Goal: Task Accomplishment & Management: Use online tool/utility

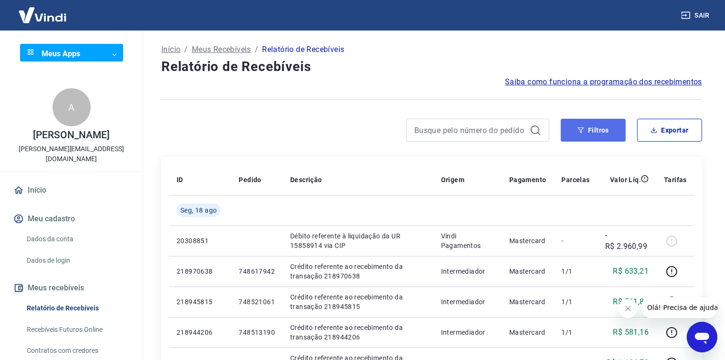
click at [603, 137] on button "Filtros" at bounding box center [593, 130] width 65 height 23
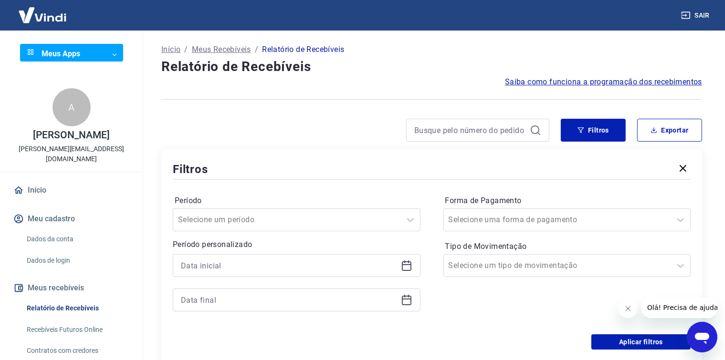
click at [334, 254] on div "Período personalizado" at bounding box center [297, 275] width 248 height 73
click at [406, 264] on icon at bounding box center [407, 264] width 10 height 1
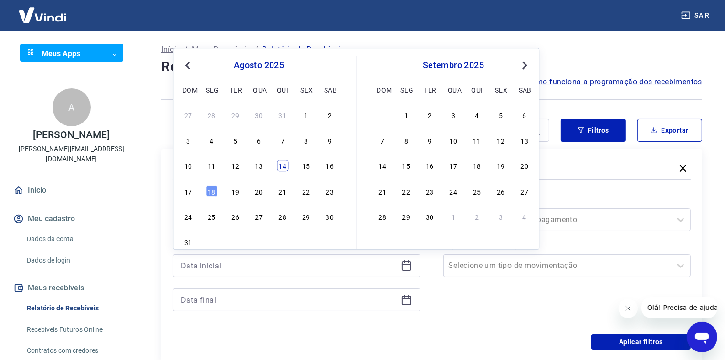
click at [285, 166] on div "14" at bounding box center [282, 165] width 11 height 11
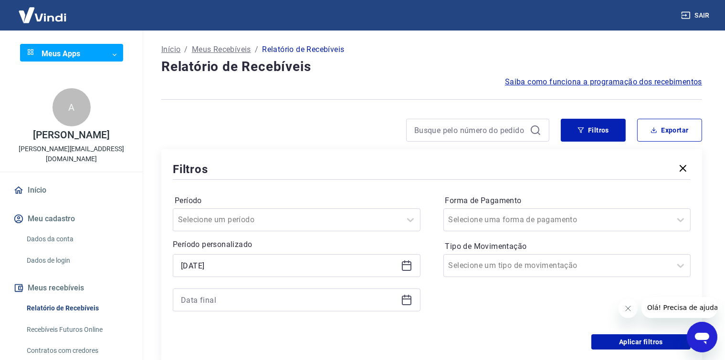
type input "14/08/2025"
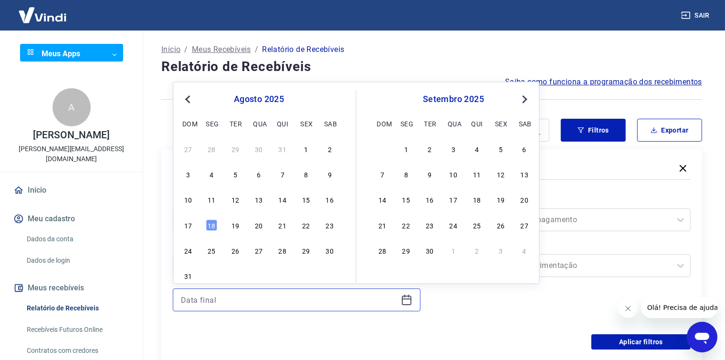
click at [251, 302] on input at bounding box center [289, 300] width 216 height 14
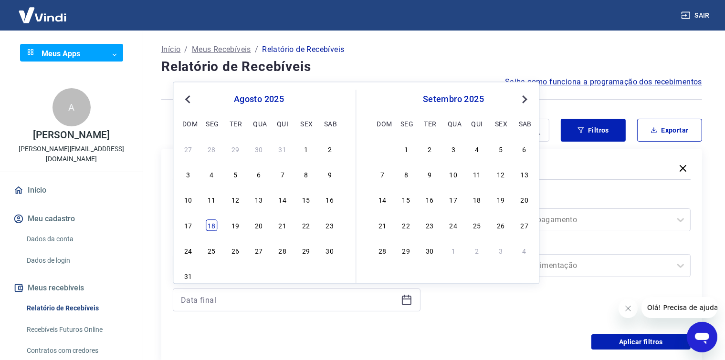
click at [213, 227] on div "18" at bounding box center [211, 224] width 11 height 11
type input "18/08/2025"
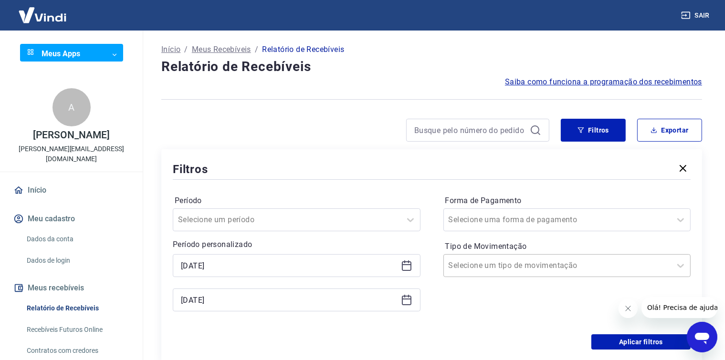
click at [489, 273] on div "Selecione um tipo de movimentação" at bounding box center [558, 265] width 228 height 17
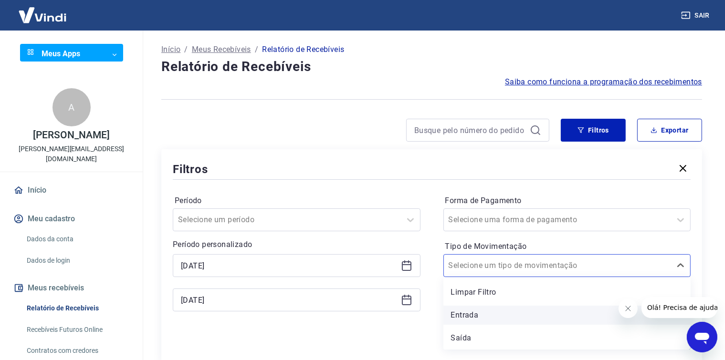
click at [487, 318] on div "Entrada" at bounding box center [567, 315] width 248 height 19
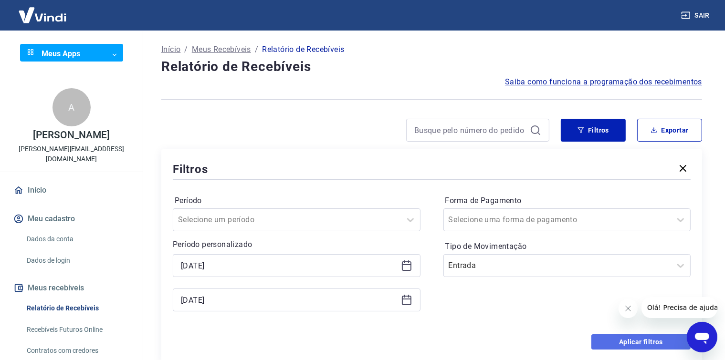
click at [601, 346] on button "Aplicar filtros" at bounding box center [640, 341] width 99 height 15
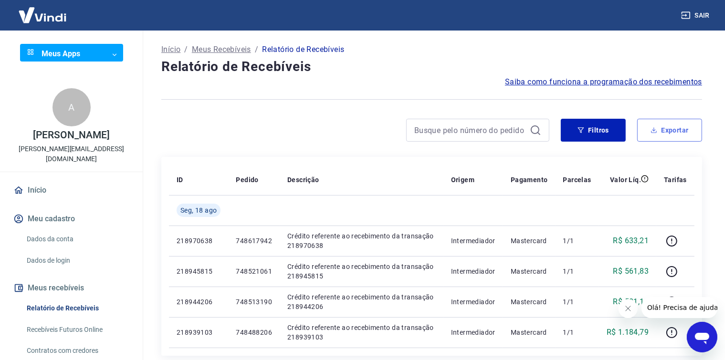
click at [663, 130] on button "Exportar" at bounding box center [669, 130] width 65 height 23
type input "14/08/2025"
type input "18/08/2025"
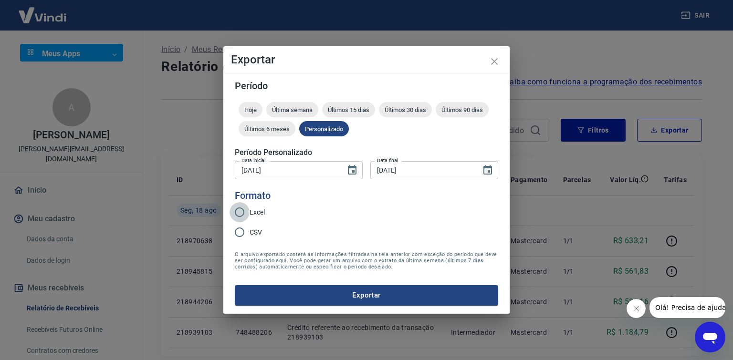
click at [245, 210] on input "Excel" at bounding box center [239, 212] width 20 height 20
radio input "true"
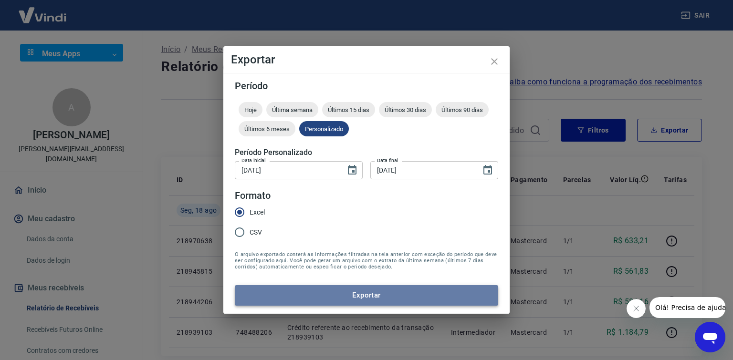
click at [329, 293] on button "Exportar" at bounding box center [366, 295] width 263 height 20
